Goal: Task Accomplishment & Management: Manage account settings

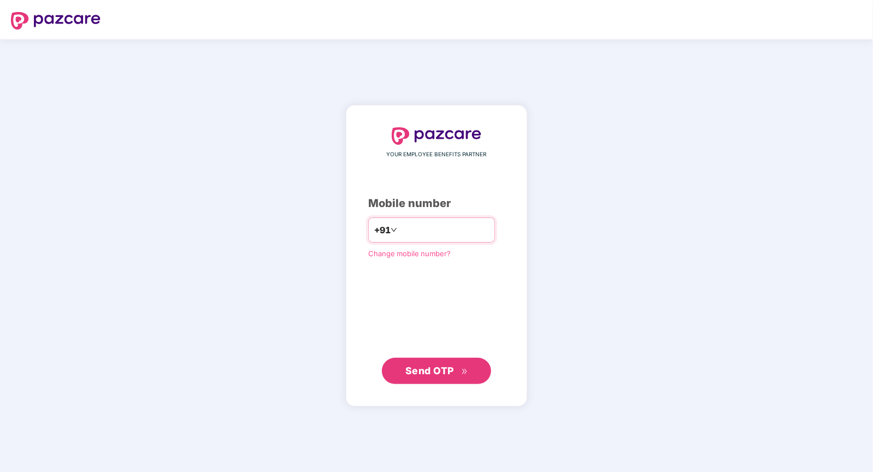
click at [430, 233] on input "number" at bounding box center [444, 229] width 90 height 17
type input "**********"
click at [414, 372] on span "Send OTP" at bounding box center [429, 370] width 49 height 11
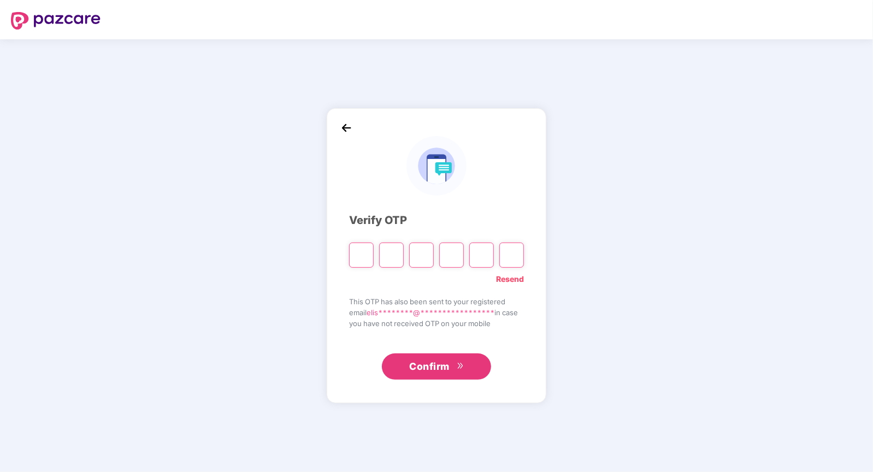
type input "*"
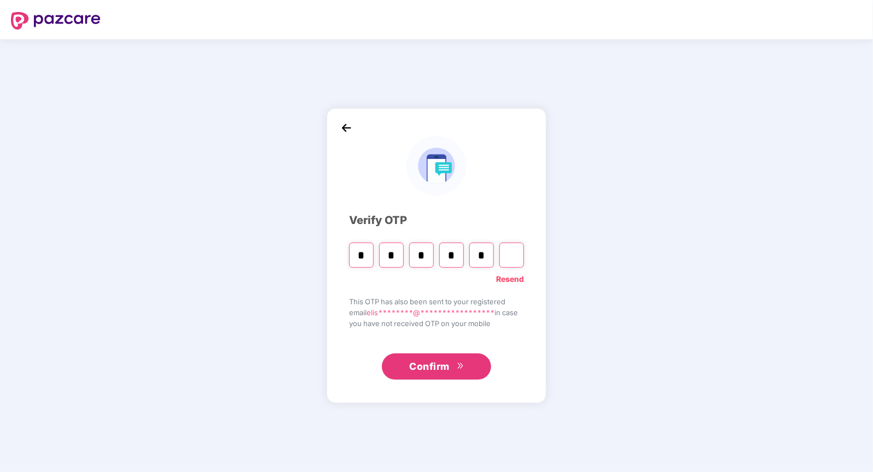
type input "*"
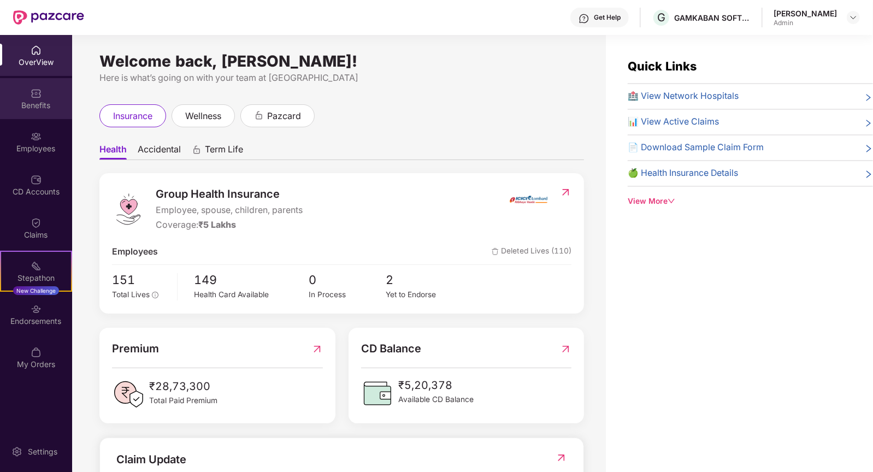
click at [40, 85] on div "Benefits" at bounding box center [36, 98] width 72 height 41
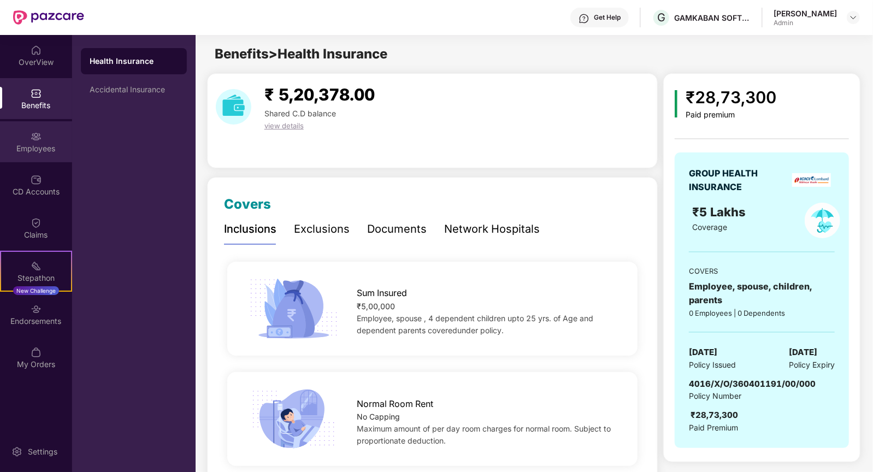
click at [46, 140] on div "Employees" at bounding box center [36, 141] width 72 height 41
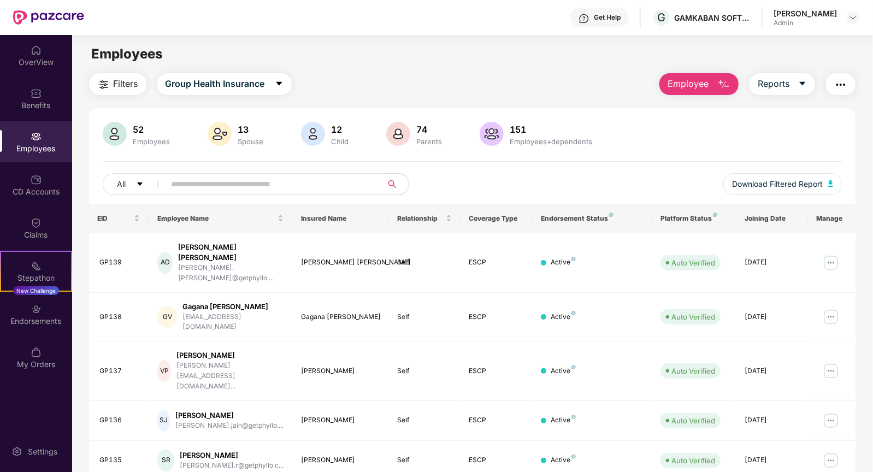
click at [240, 188] on input "text" at bounding box center [269, 184] width 196 height 16
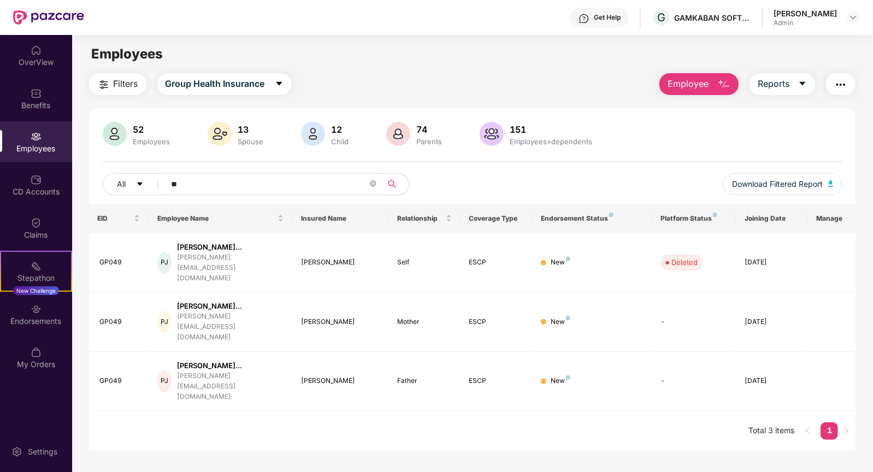
type input "*"
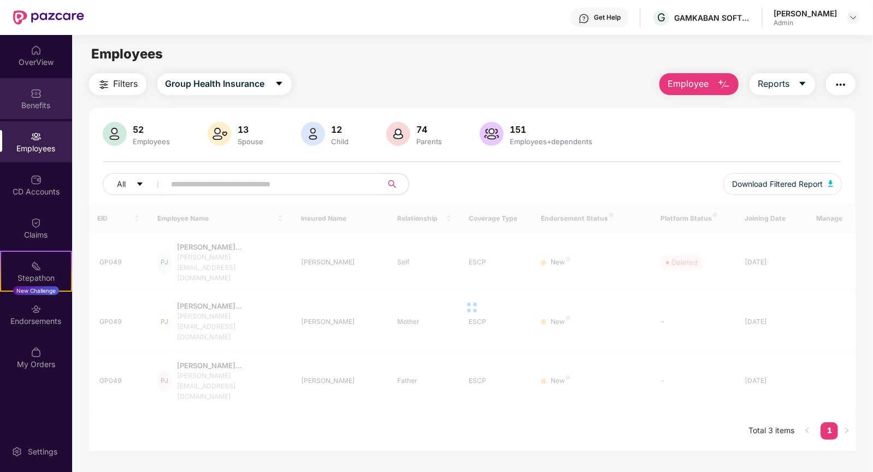
click at [63, 107] on div "Benefits" at bounding box center [36, 105] width 72 height 11
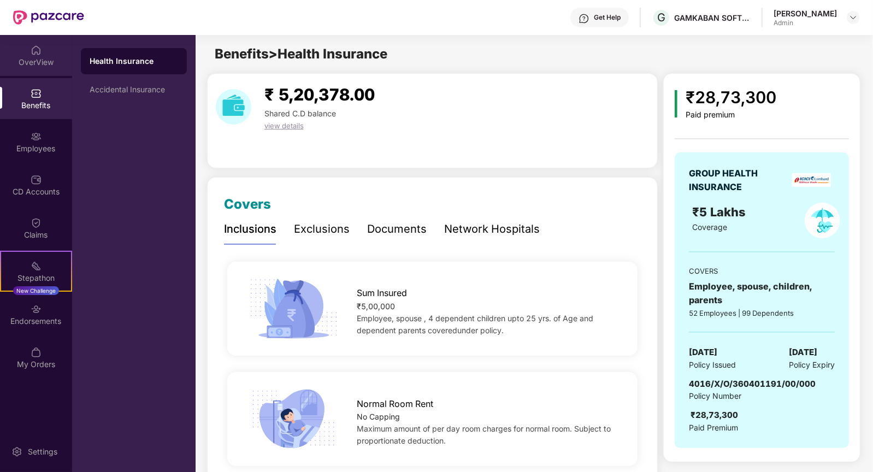
click at [36, 63] on div "OverView" at bounding box center [36, 62] width 72 height 11
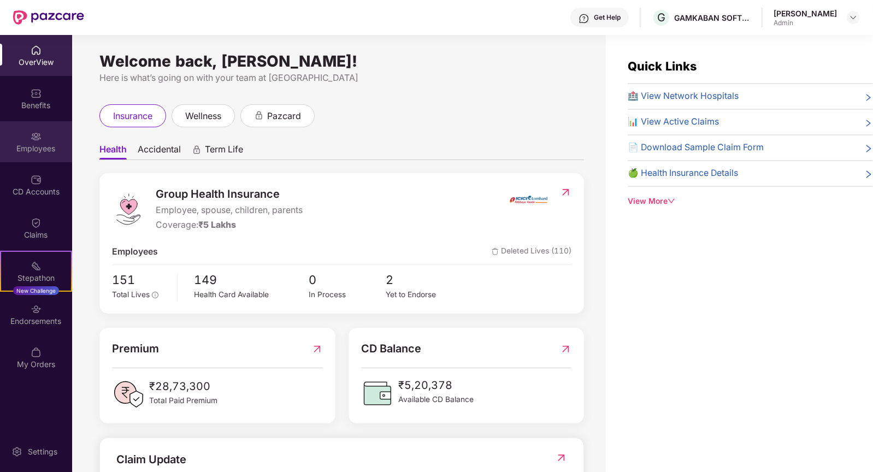
click at [40, 141] on div "Employees" at bounding box center [36, 141] width 72 height 41
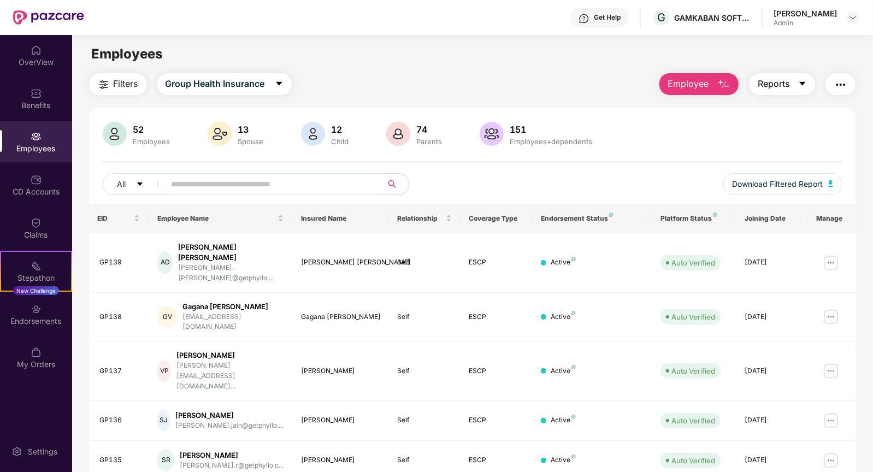
click at [791, 85] on button "Reports" at bounding box center [782, 84] width 66 height 22
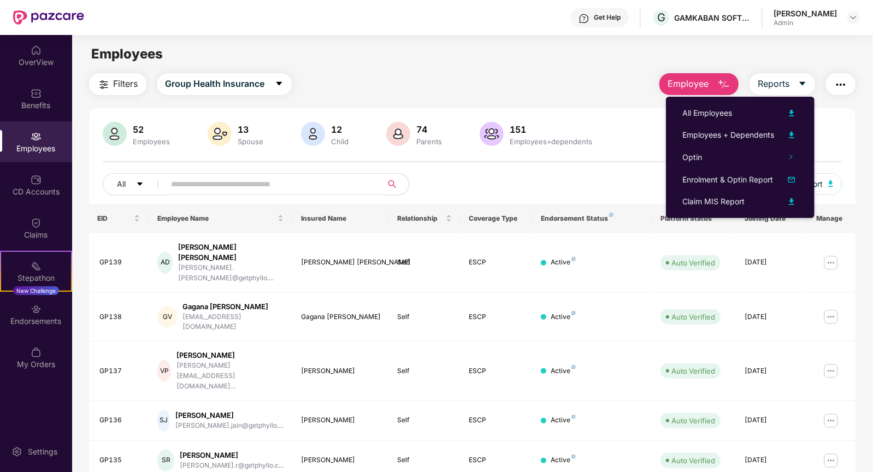
click at [332, 87] on div "Filters Group Health Insurance Employee Reports" at bounding box center [472, 84] width 767 height 22
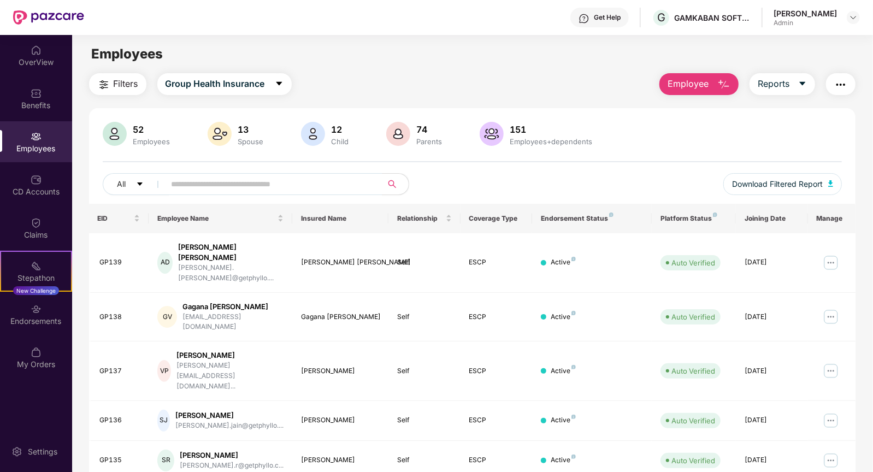
click at [109, 88] on img "button" at bounding box center [103, 84] width 13 height 13
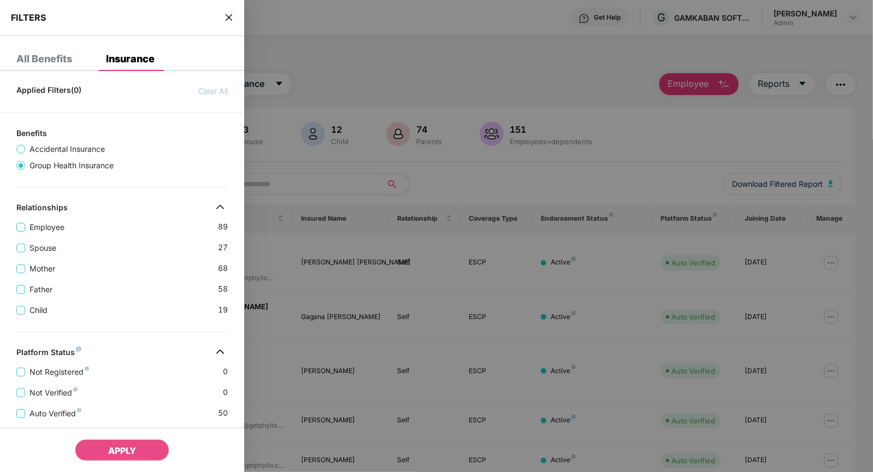
click at [227, 20] on icon "close" at bounding box center [229, 17] width 7 height 7
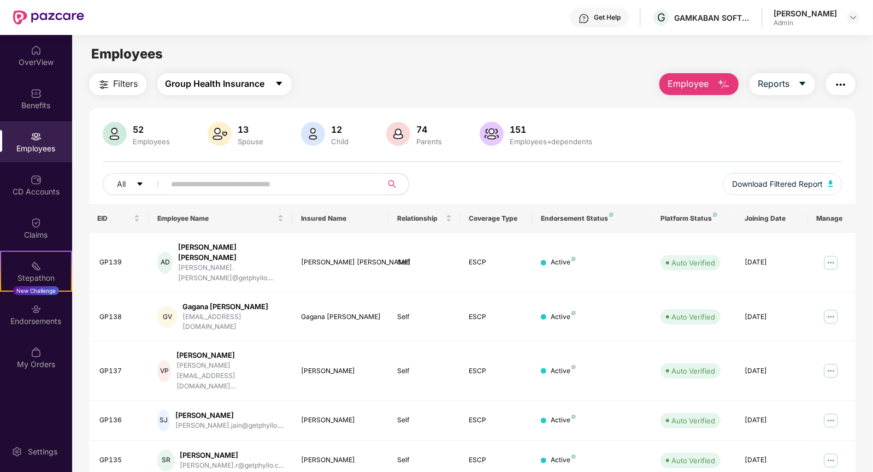
click at [235, 80] on span "Group Health Insurance" at bounding box center [214, 84] width 99 height 14
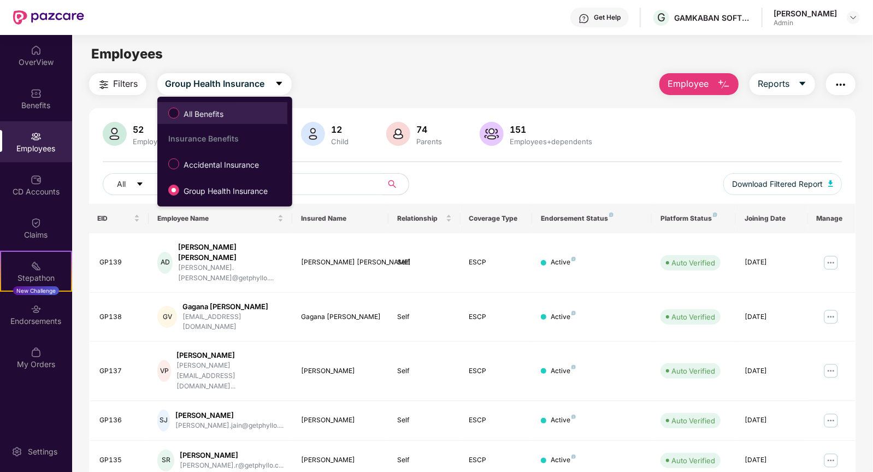
click at [202, 114] on span "All Benefits" at bounding box center [203, 114] width 49 height 12
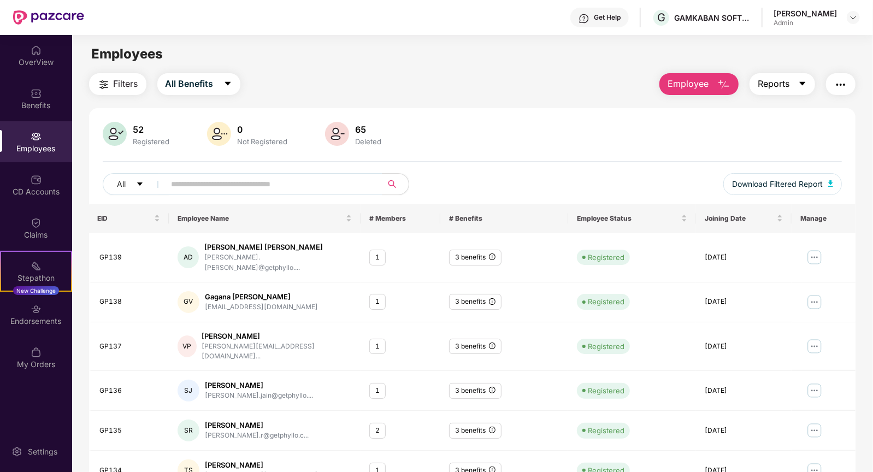
click at [794, 92] on button "Reports" at bounding box center [782, 84] width 66 height 22
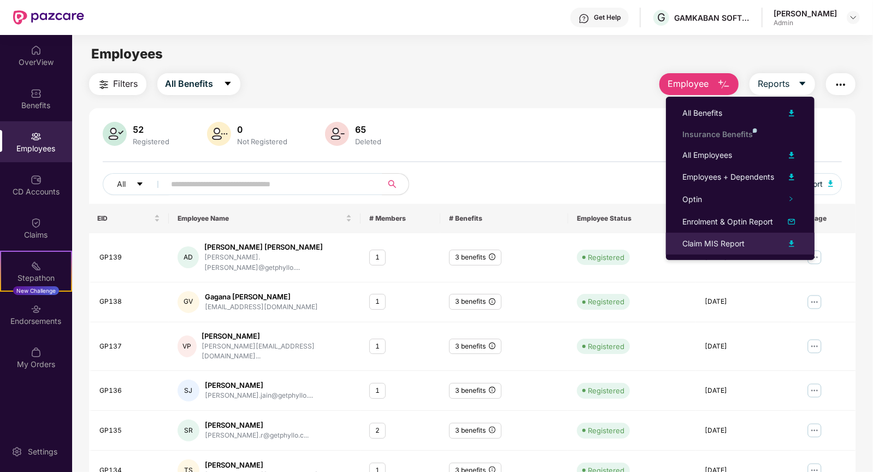
click at [769, 248] on div "Claim MIS Report" at bounding box center [740, 243] width 116 height 13
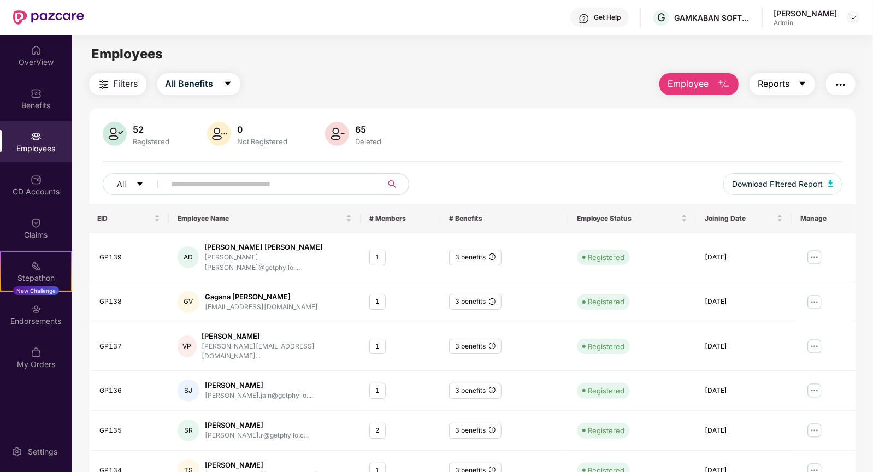
click at [796, 79] on button "Reports" at bounding box center [782, 84] width 66 height 22
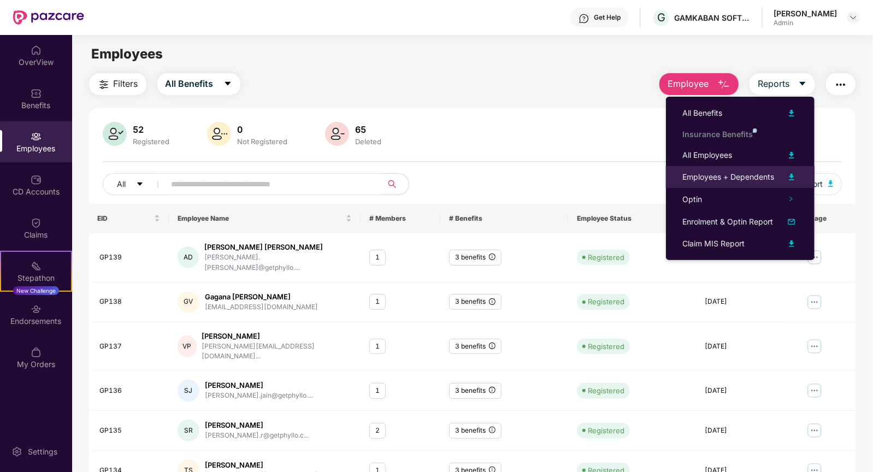
click at [720, 176] on div "Employees + Dependents" at bounding box center [728, 177] width 92 height 12
